Goal: Task Accomplishment & Management: Use online tool/utility

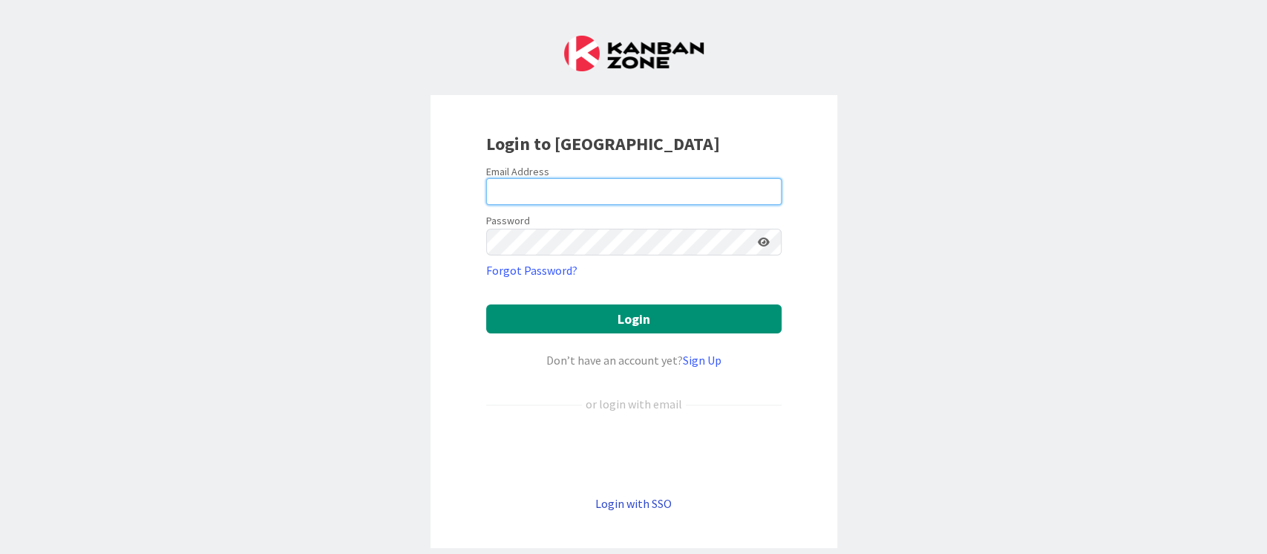
type input "[PERSON_NAME][EMAIL_ADDRESS][DOMAIN_NAME]"
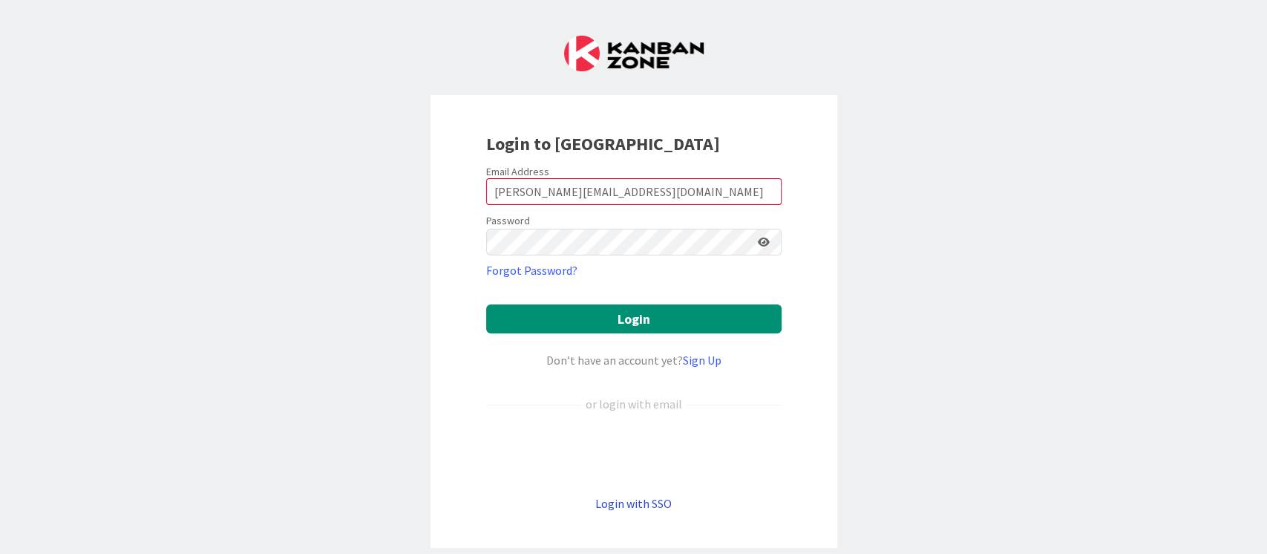
click at [628, 508] on link "Login with SSO" at bounding box center [633, 503] width 76 height 15
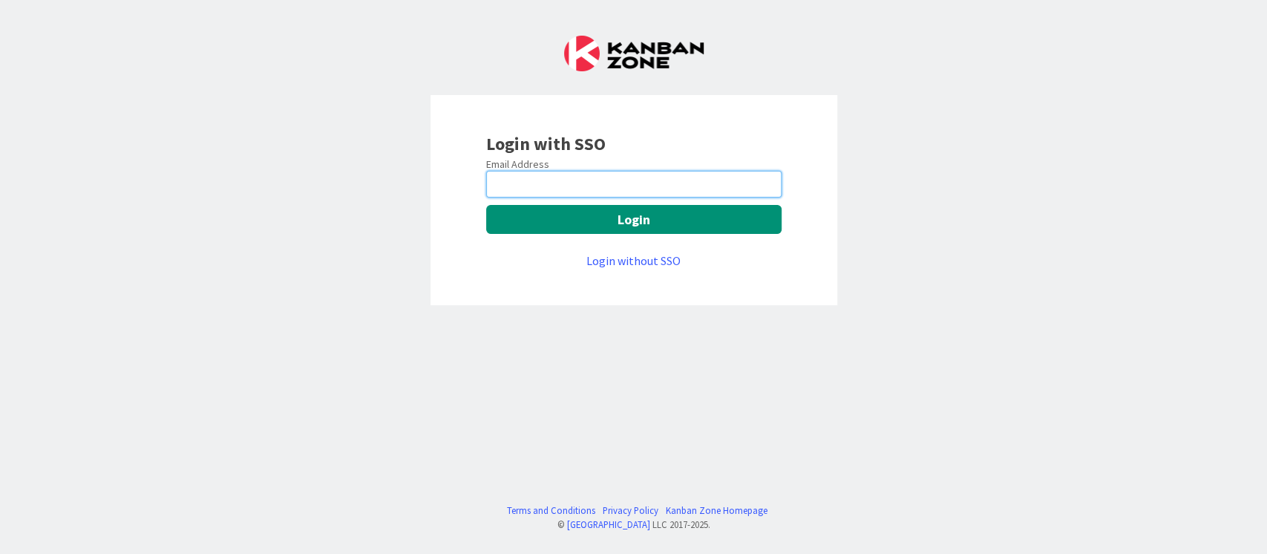
click at [606, 184] on input "email" at bounding box center [633, 184] width 295 height 27
type input "[PERSON_NAME][EMAIL_ADDRESS][DOMAIN_NAME]"
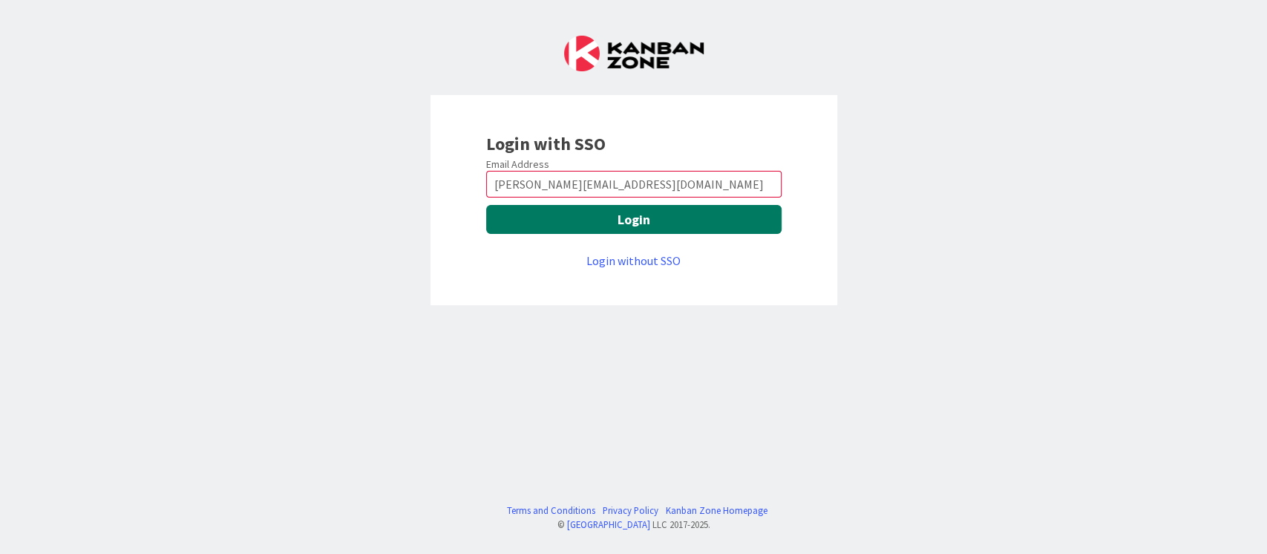
click at [641, 225] on button "Login" at bounding box center [633, 219] width 295 height 29
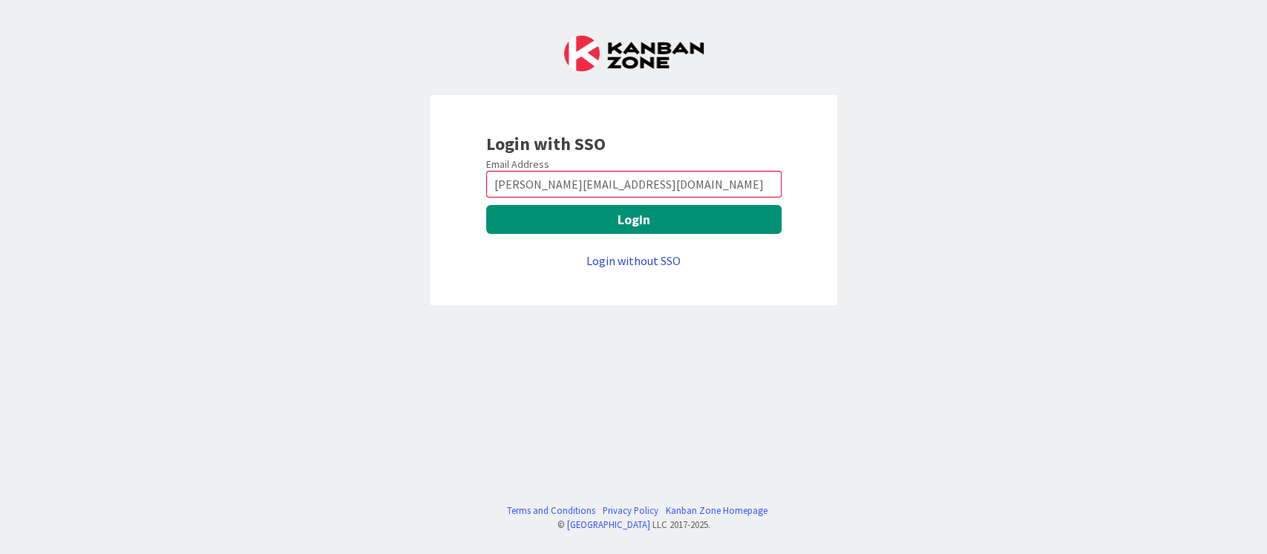
click at [638, 258] on link "Login without SSO" at bounding box center [634, 260] width 94 height 15
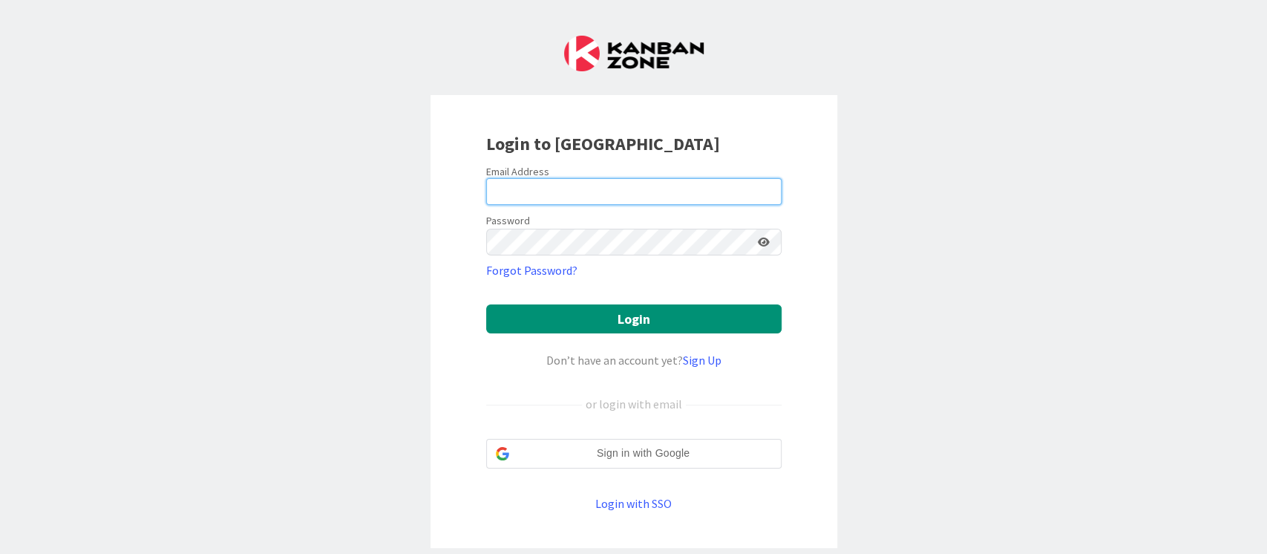
type input "[PERSON_NAME][EMAIL_ADDRESS][DOMAIN_NAME]"
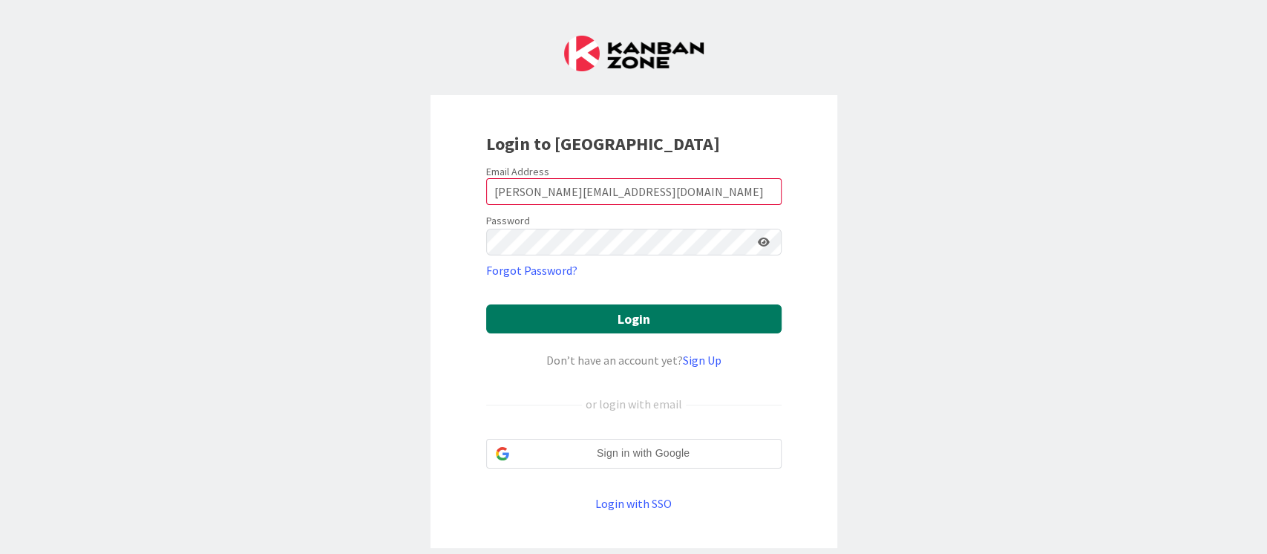
click at [683, 330] on button "Login" at bounding box center [633, 318] width 295 height 29
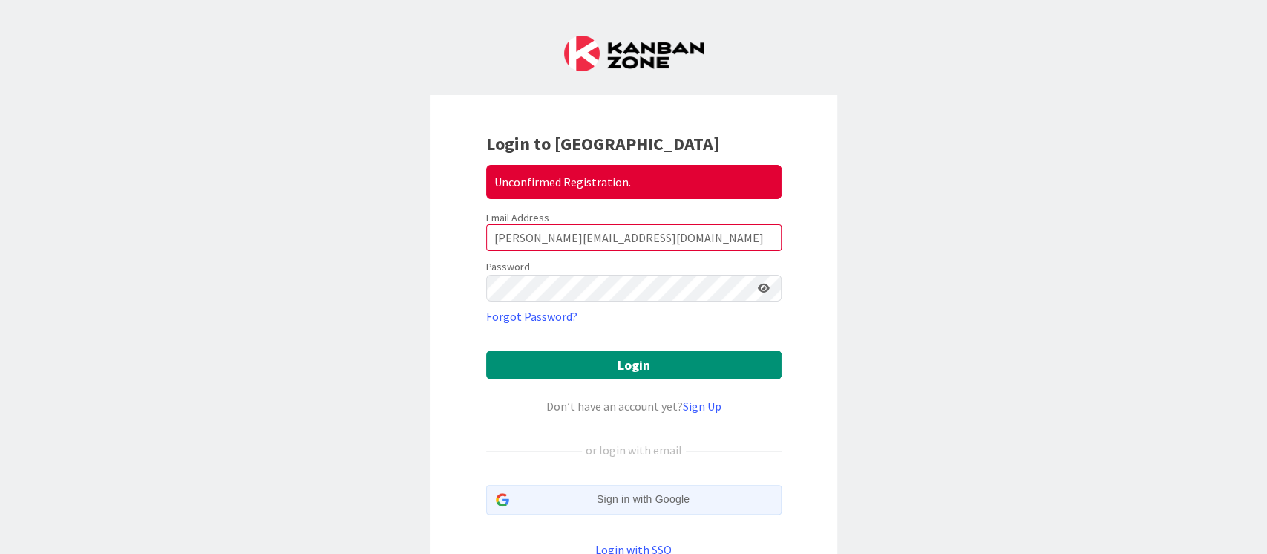
scroll to position [112, 0]
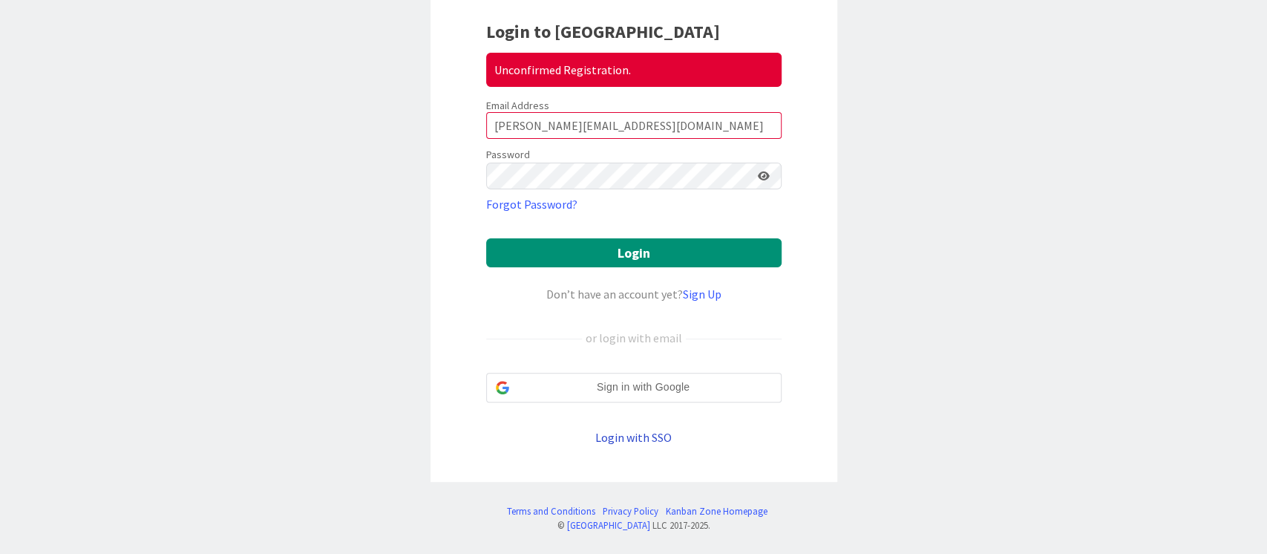
click at [644, 437] on link "Login with SSO" at bounding box center [633, 437] width 76 height 15
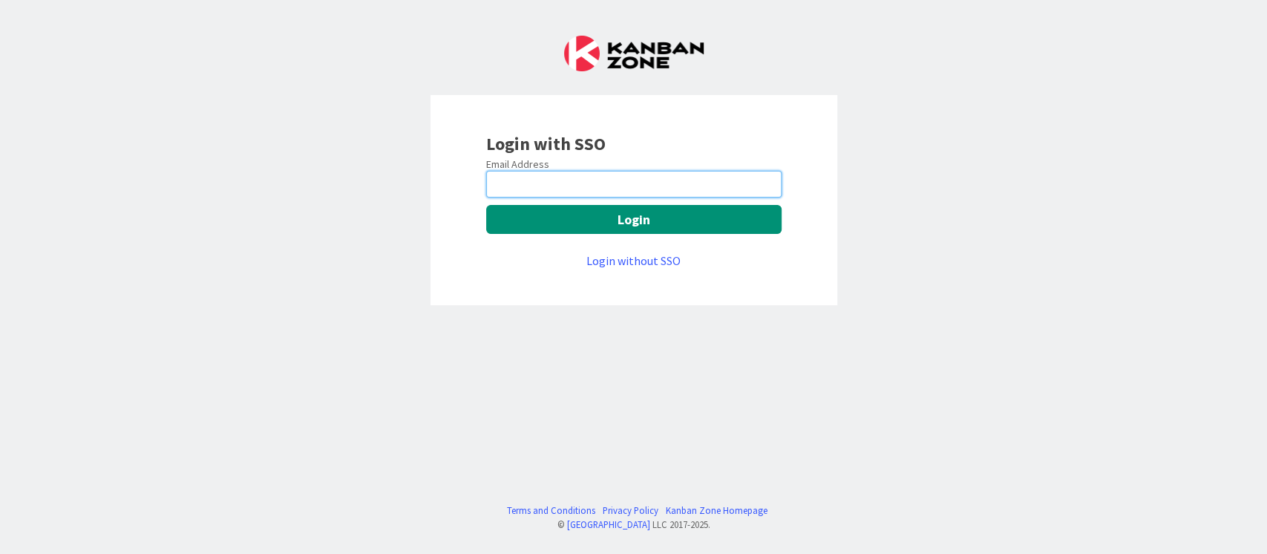
click at [644, 175] on input "email" at bounding box center [633, 184] width 295 height 27
type input "[PERSON_NAME][EMAIL_ADDRESS][DOMAIN_NAME]"
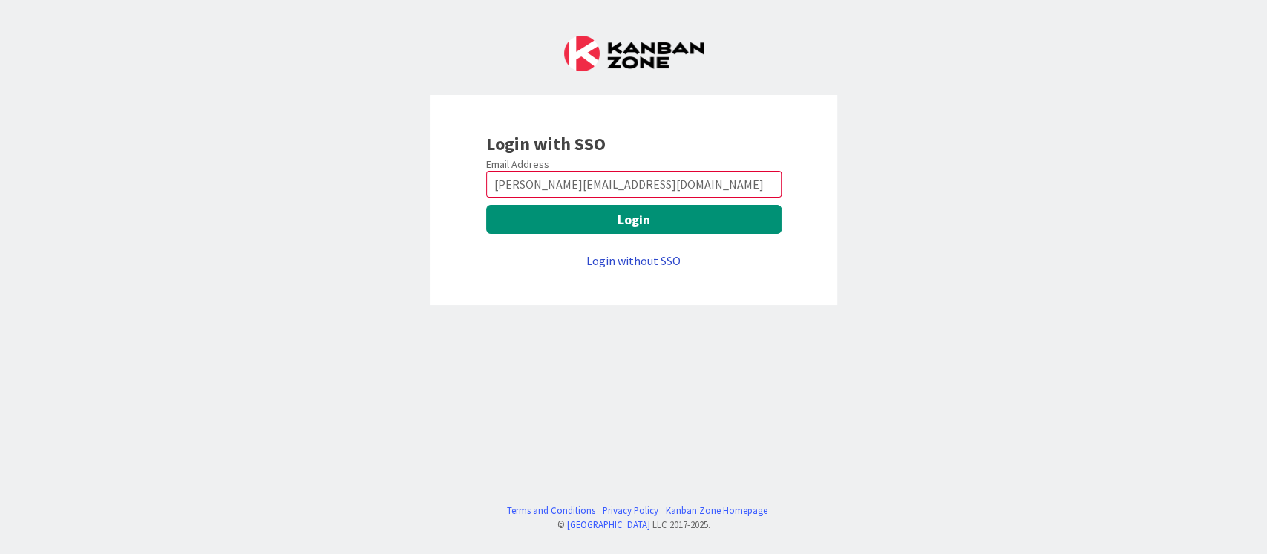
click at [647, 258] on link "Login without SSO" at bounding box center [634, 260] width 94 height 15
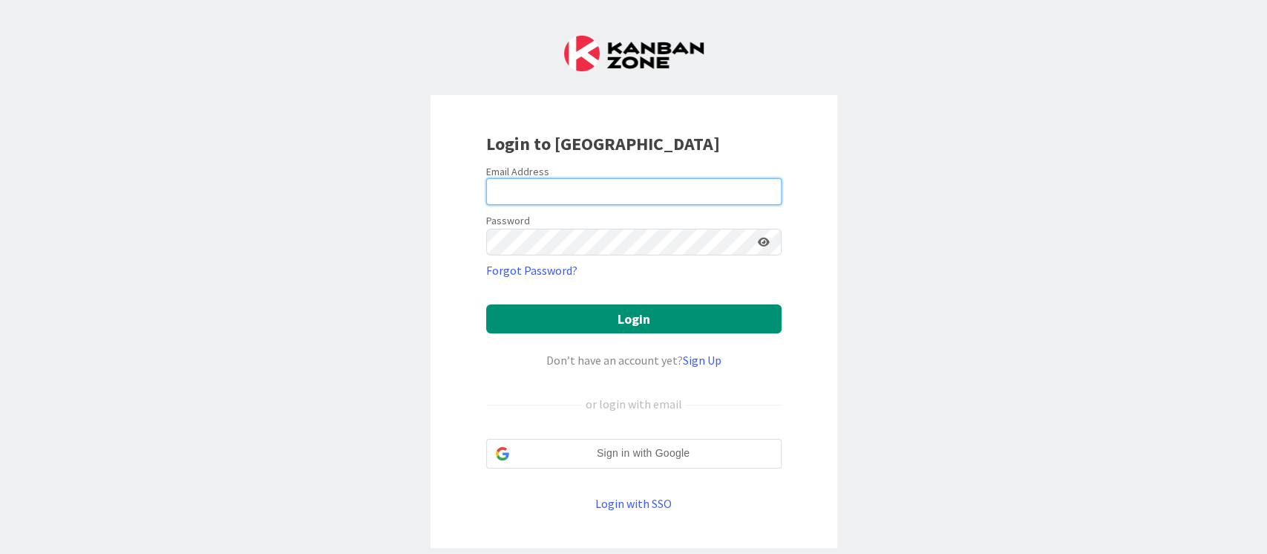
type input "[PERSON_NAME][EMAIL_ADDRESS][DOMAIN_NAME]"
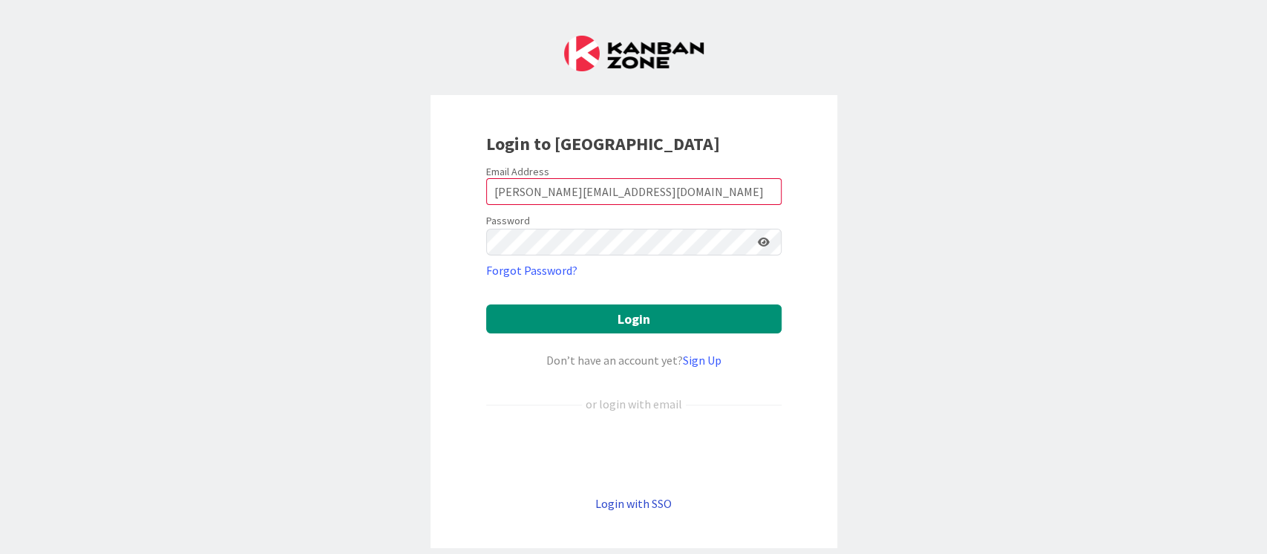
click at [652, 502] on link "Login with SSO" at bounding box center [633, 503] width 76 height 15
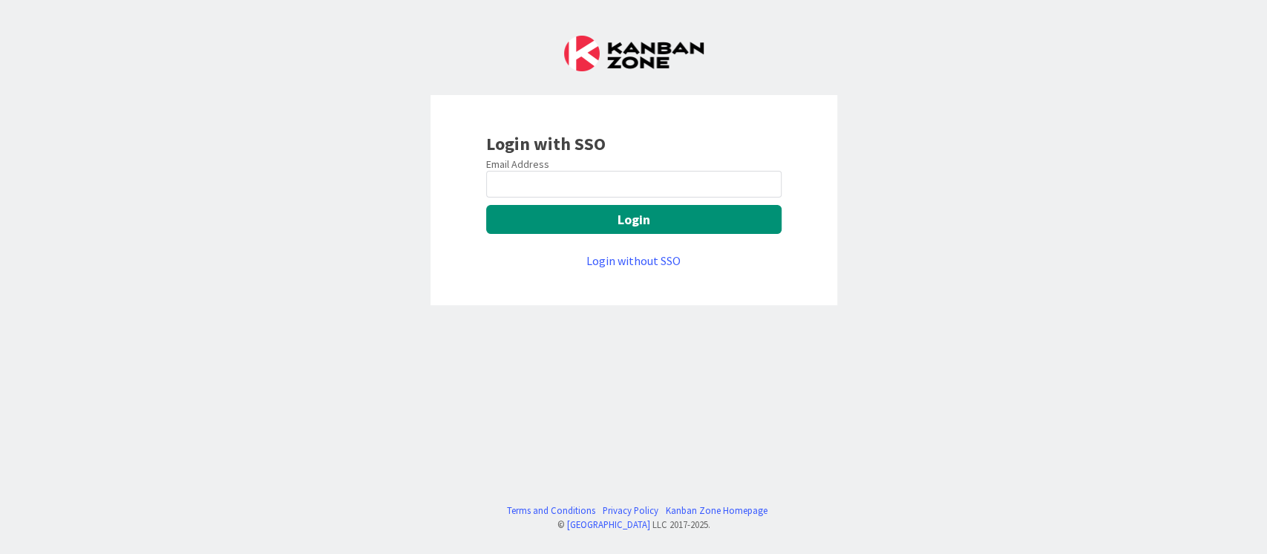
click at [580, 169] on div "Email Address" at bounding box center [633, 163] width 295 height 13
click at [575, 177] on input "email" at bounding box center [633, 184] width 295 height 27
type input "[PERSON_NAME][EMAIL_ADDRESS][DOMAIN_NAME]"
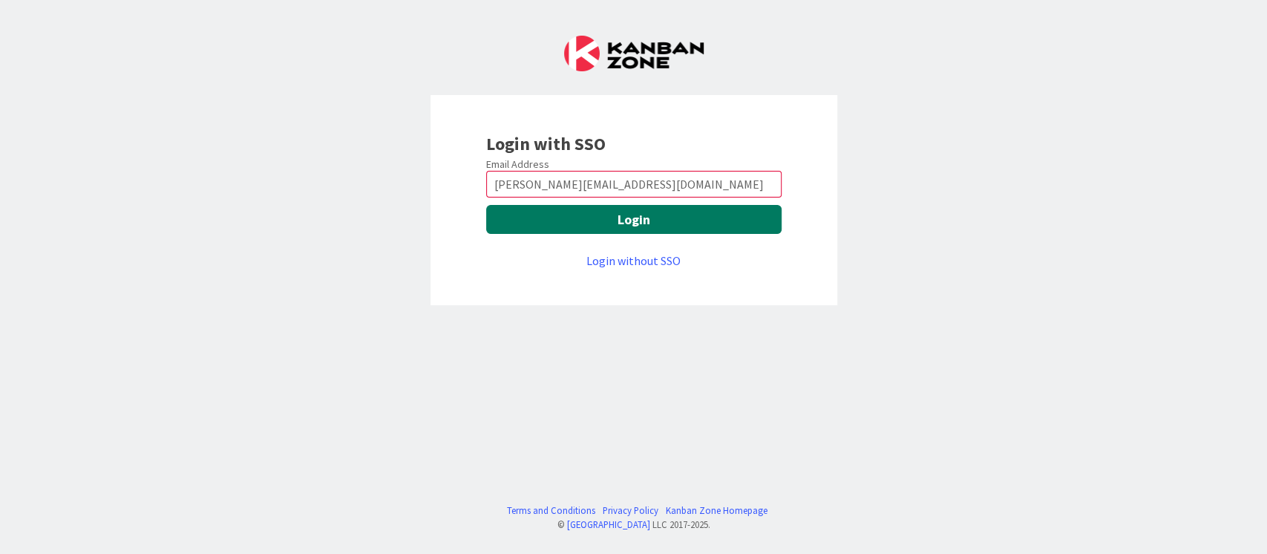
click at [638, 221] on button "Login" at bounding box center [633, 219] width 295 height 29
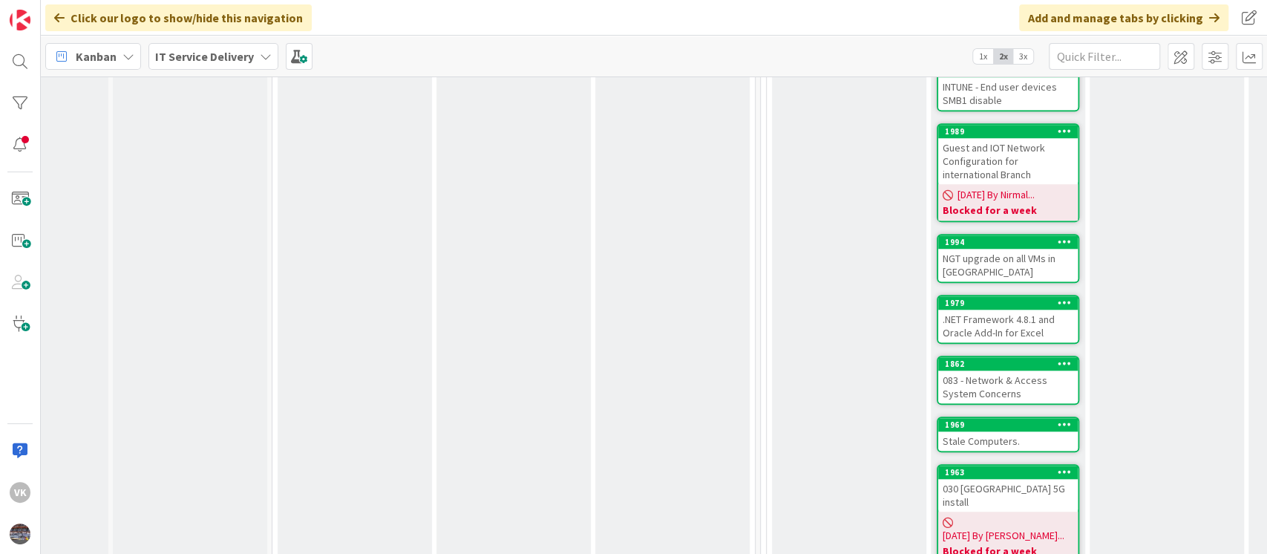
scroll to position [849, 92]
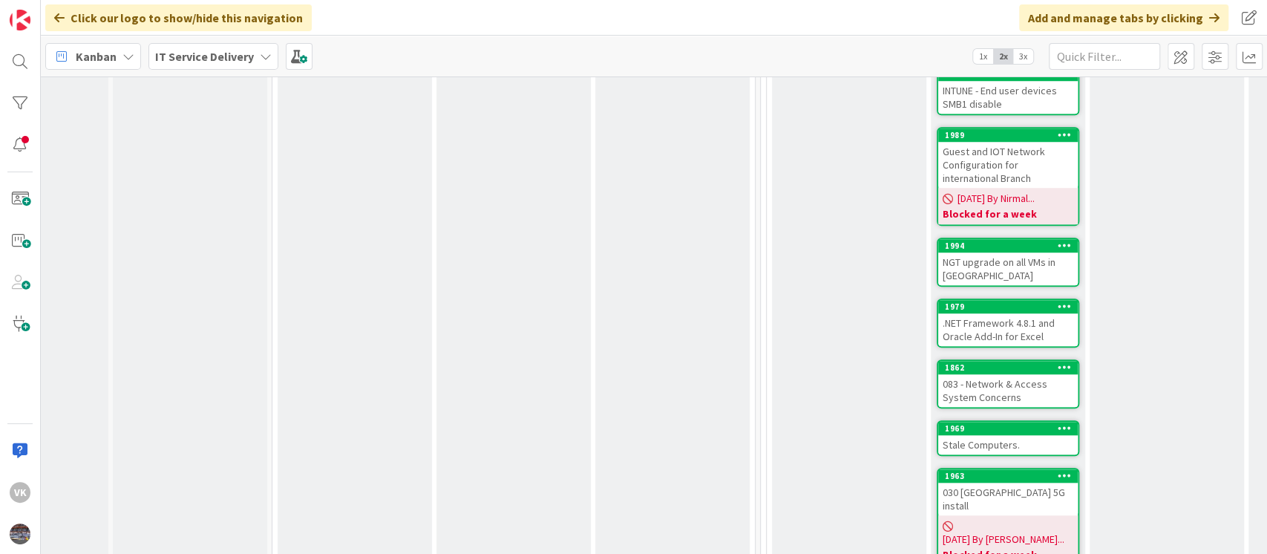
click at [1013, 435] on div "Stale Computers." at bounding box center [1008, 444] width 140 height 19
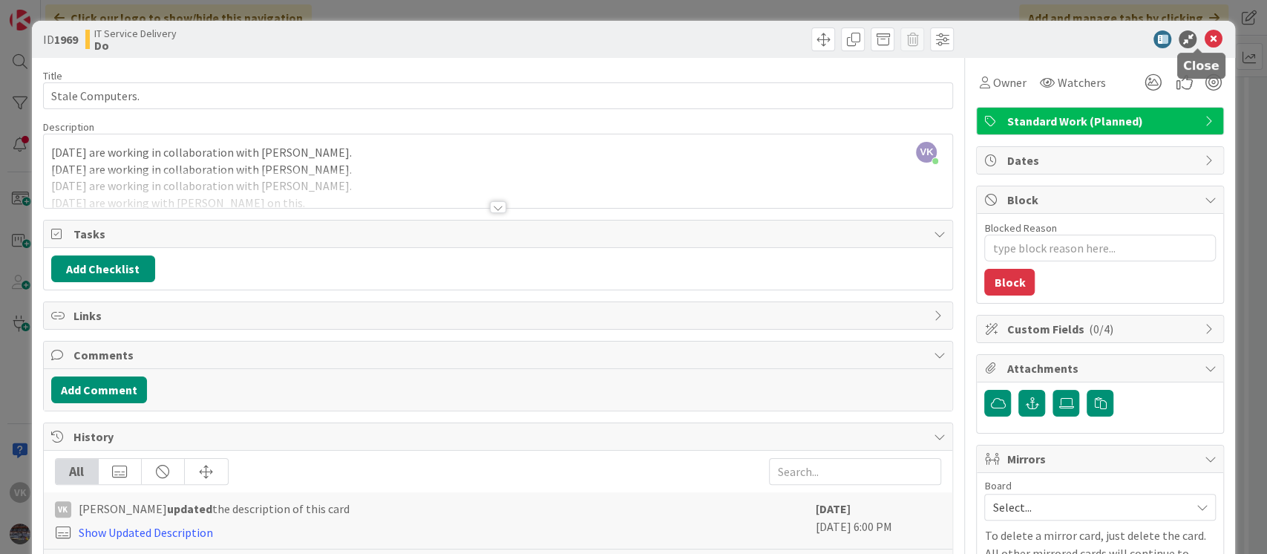
click at [1204, 37] on icon at bounding box center [1213, 39] width 18 height 18
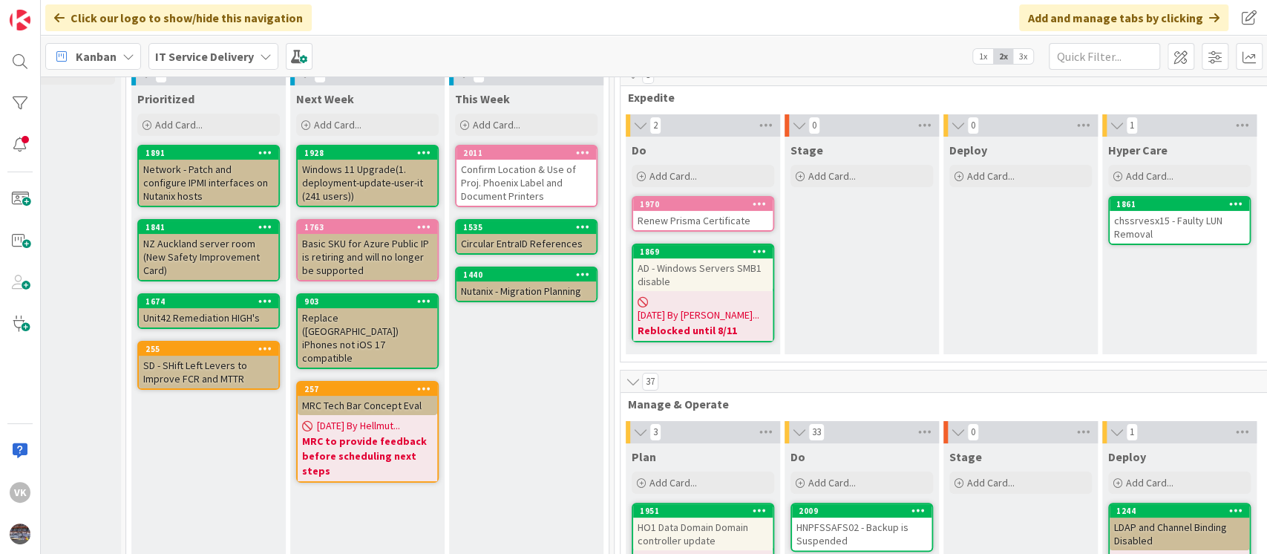
scroll to position [67, 238]
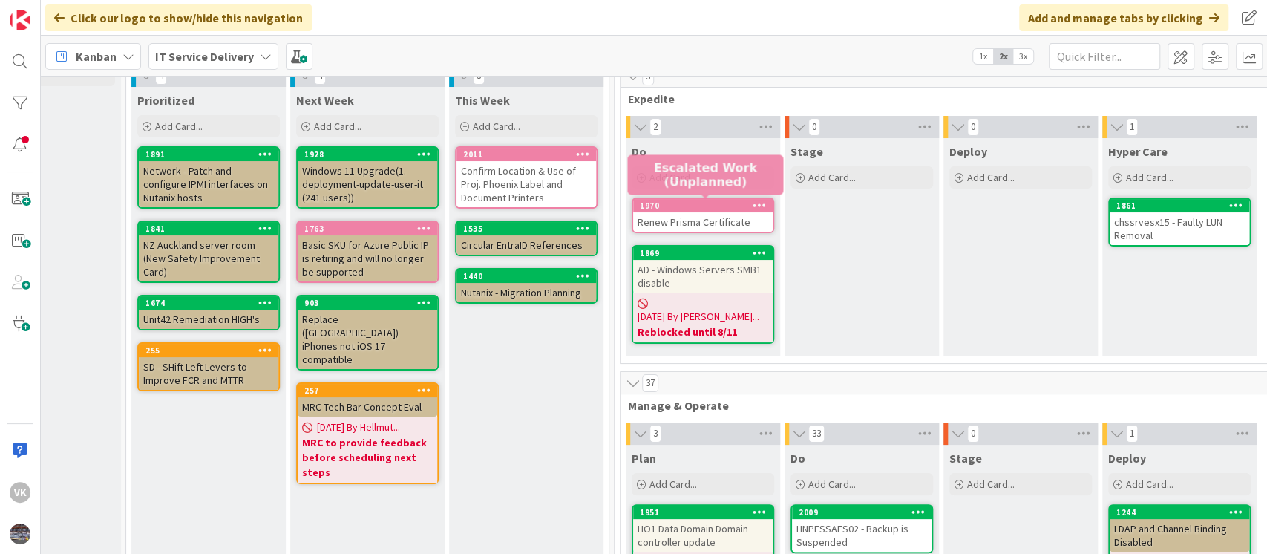
click at [684, 209] on div "1970" at bounding box center [706, 205] width 133 height 10
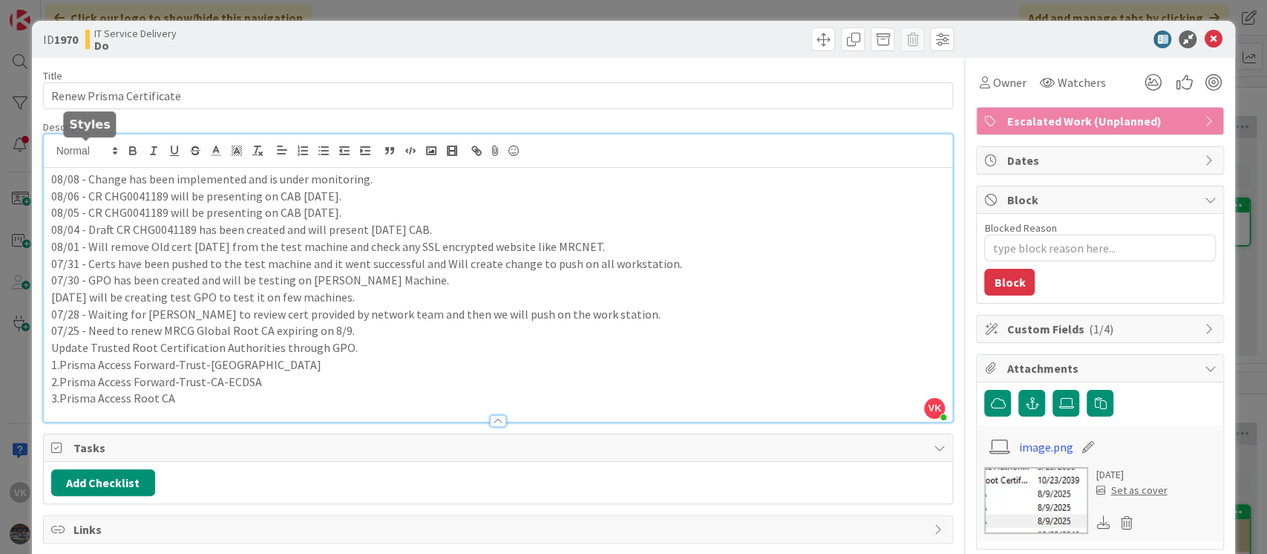
click at [48, 155] on div "VK VAMSI KRISHNA just joined 08/08 - Change has been implemented and is under m…" at bounding box center [498, 277] width 909 height 287
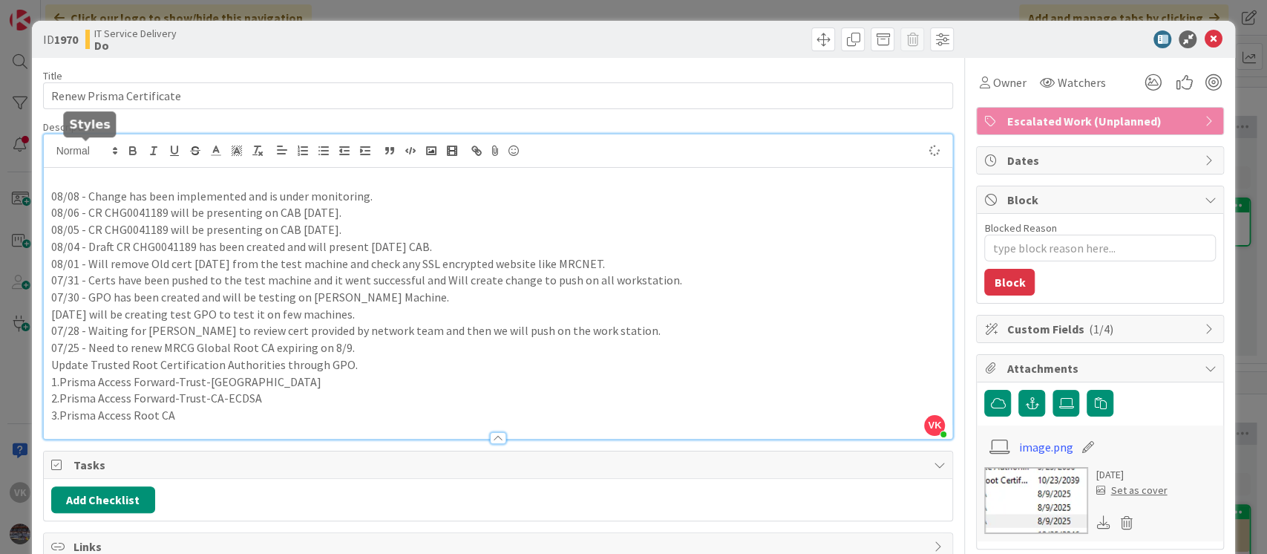
type textarea "x"
